Goal: Navigation & Orientation: Find specific page/section

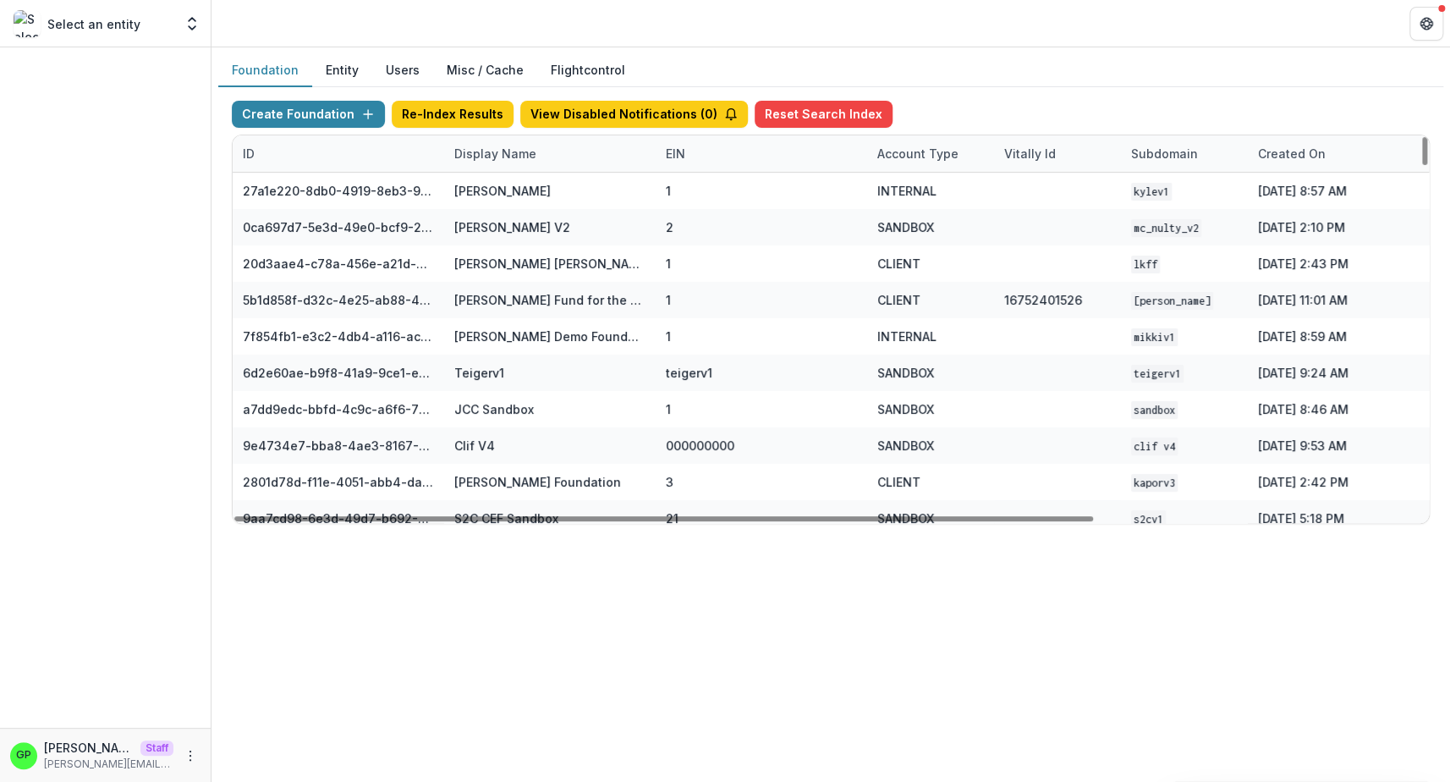
click at [484, 154] on div "Display Name" at bounding box center [495, 154] width 102 height 18
click at [538, 185] on input at bounding box center [549, 191] width 203 height 27
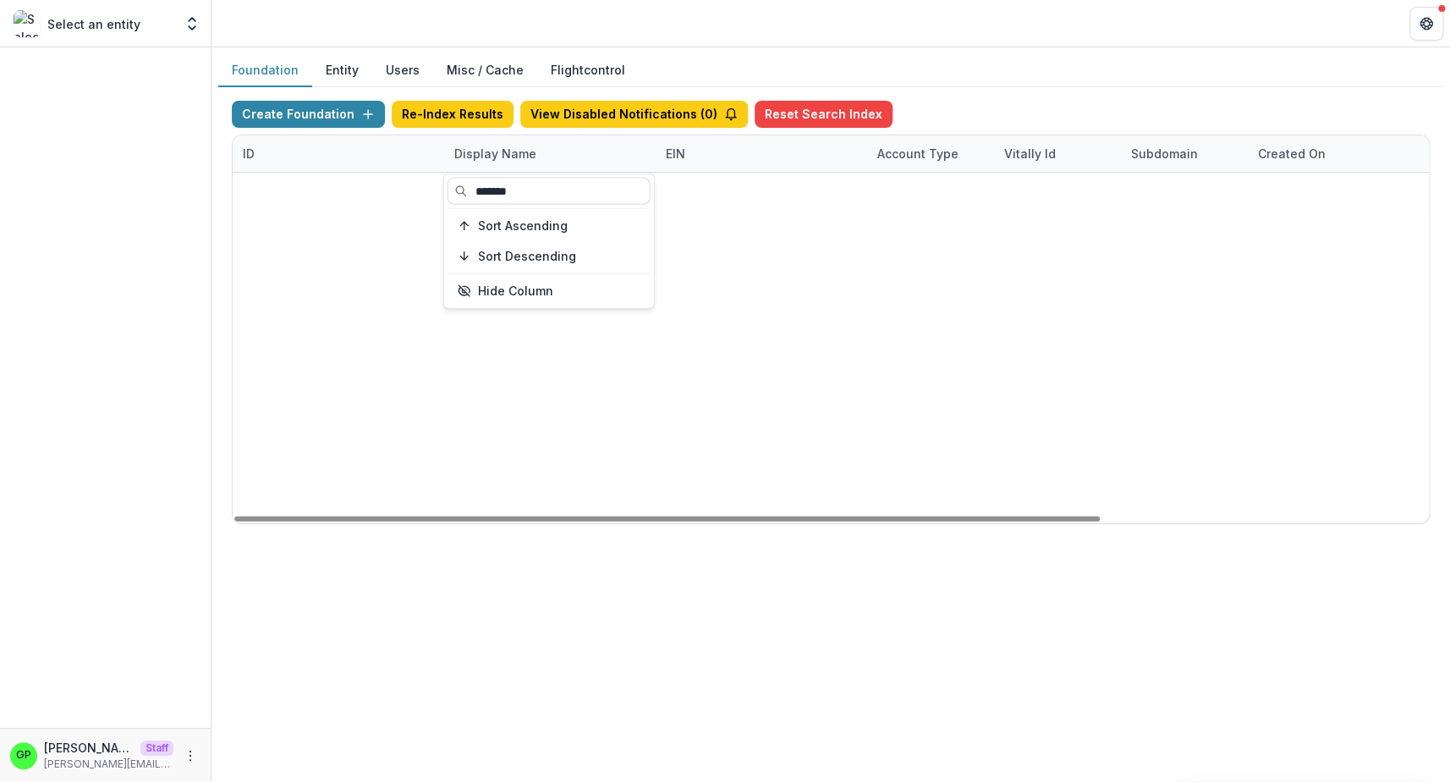
type input "*******"
click at [792, 173] on div "20d3aae4-c78a-456e-a21d-91c97a6a725f [PERSON_NAME] [PERSON_NAME] Family Foundat…" at bounding box center [831, 173] width 1196 height 0
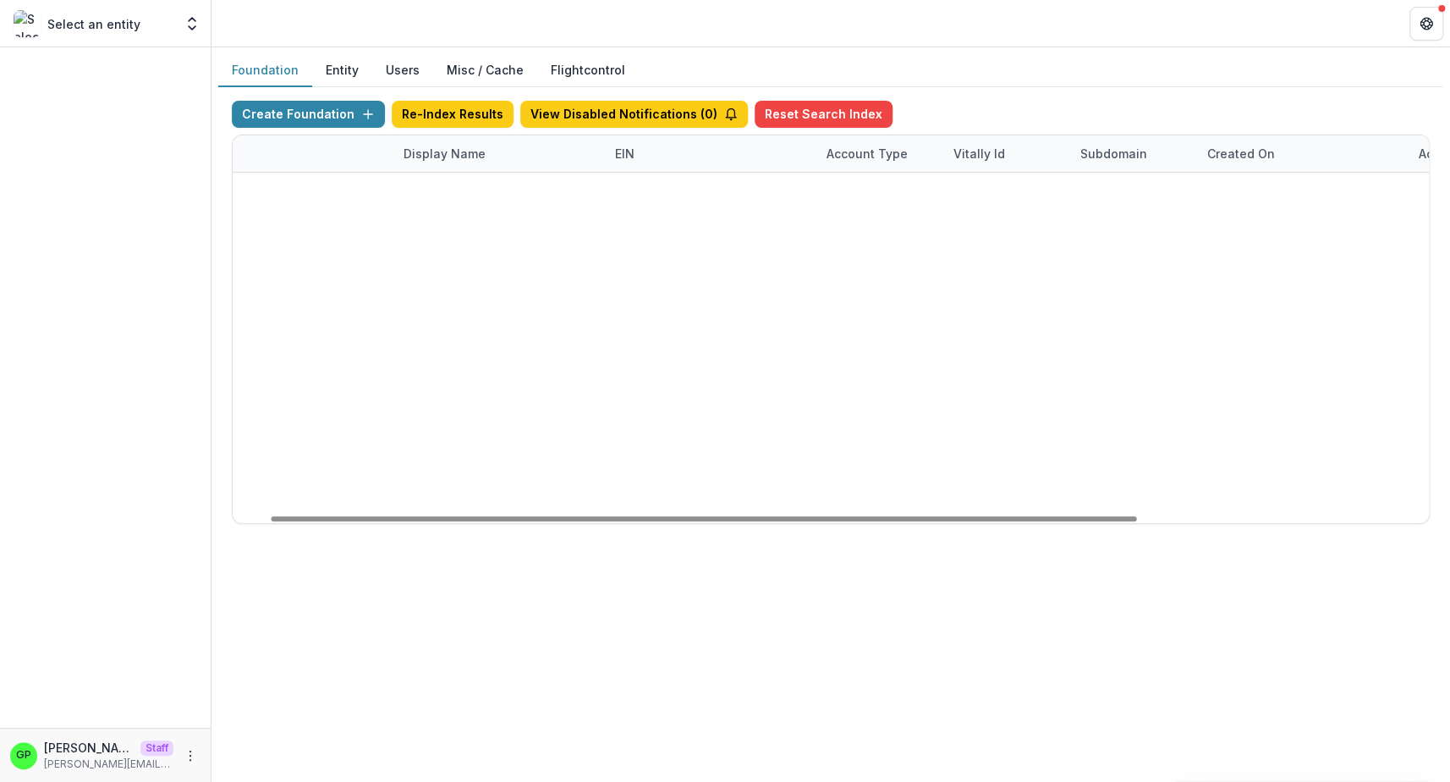
scroll to position [0, 72]
click at [1420, 222] on link "Visit" at bounding box center [1420, 227] width 47 height 27
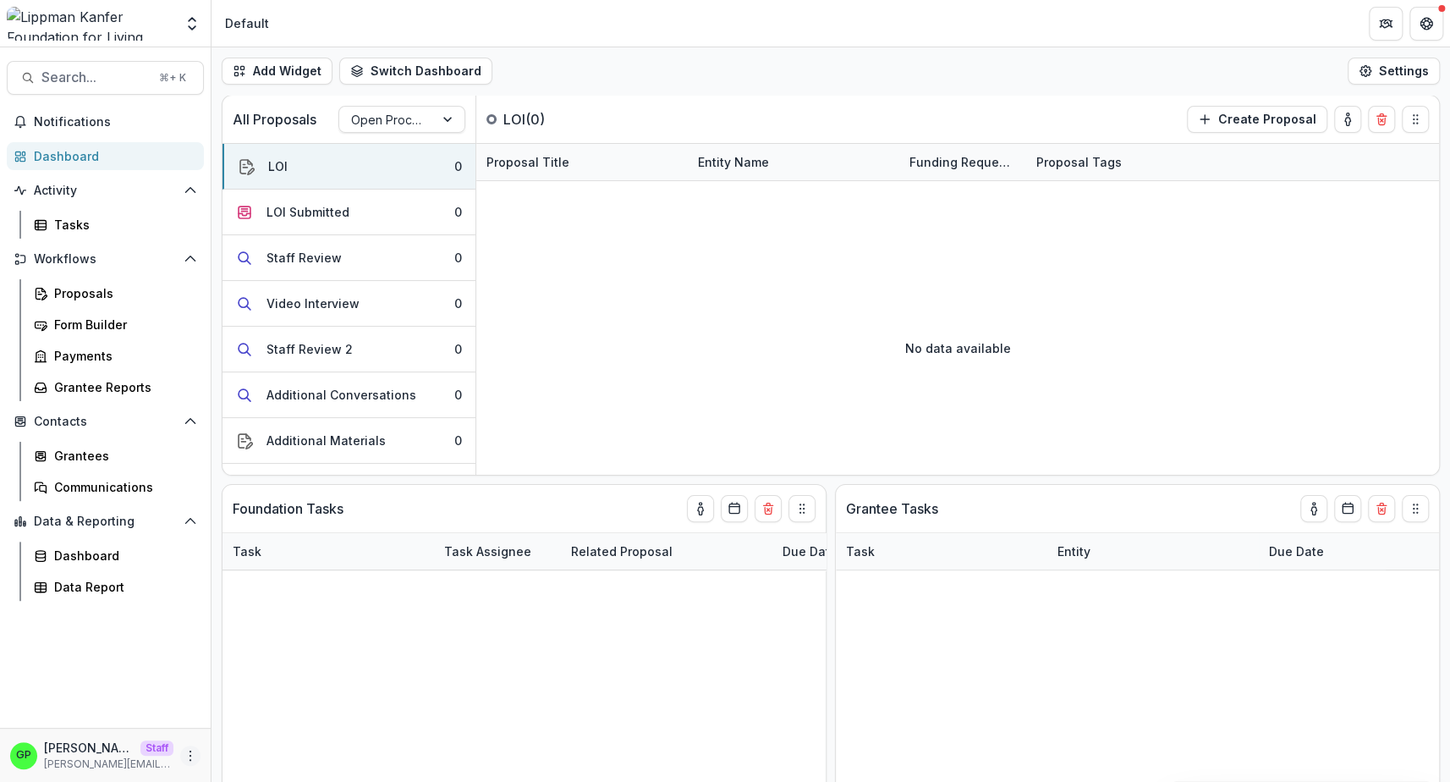
click at [188, 751] on icon "More" at bounding box center [191, 756] width 14 height 14
click at [114, 462] on div "Grantees" at bounding box center [122, 456] width 136 height 18
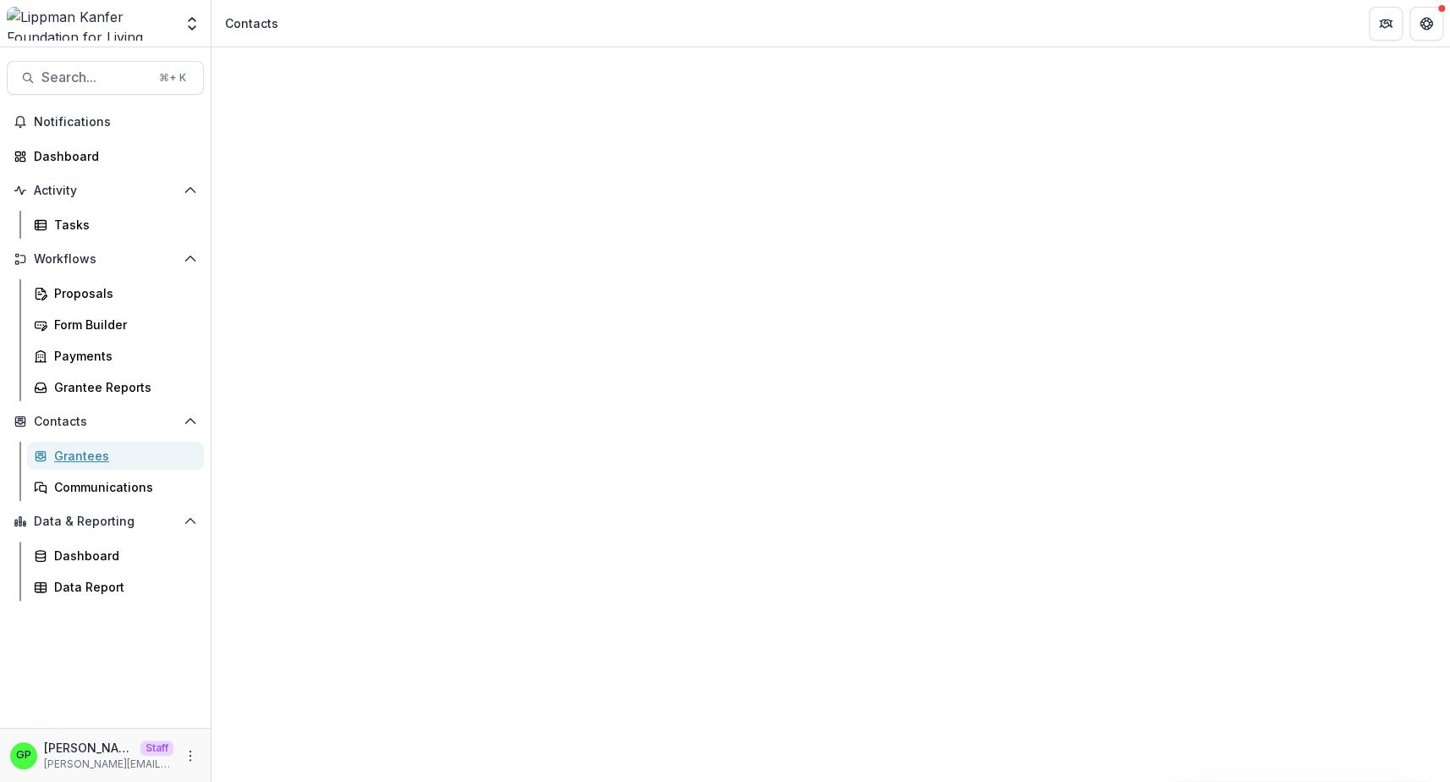
scroll to position [92, 0]
click at [589, 129] on link "Notes" at bounding box center [830, 139] width 1238 height 20
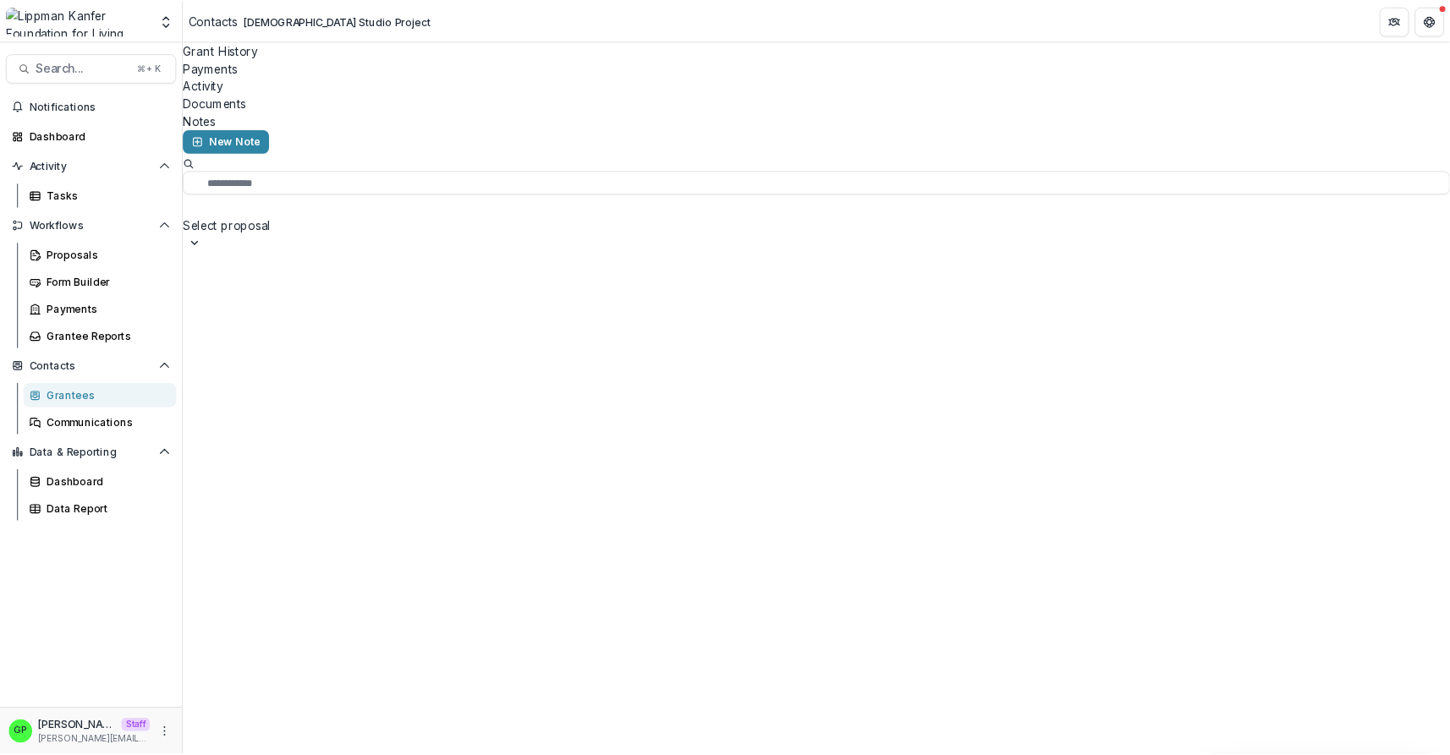
scroll to position [867, 0]
